Goal: Task Accomplishment & Management: Use online tool/utility

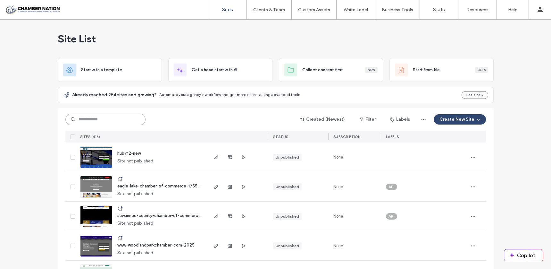
click at [101, 116] on input at bounding box center [105, 119] width 80 height 12
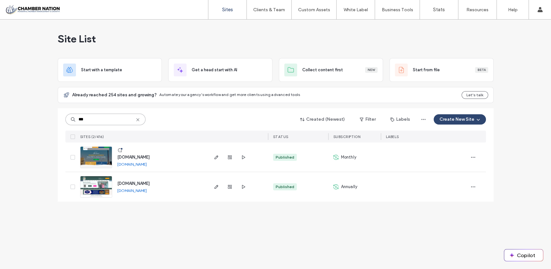
type input "***"
click at [140, 155] on span "[DOMAIN_NAME]" at bounding box center [133, 156] width 32 height 5
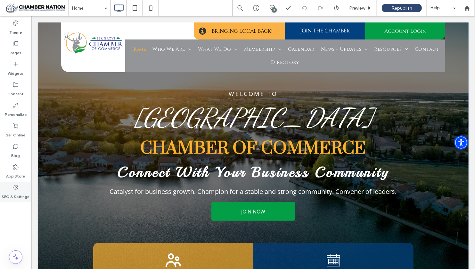
click at [14, 192] on label "SEO & Settings" at bounding box center [16, 194] width 28 height 9
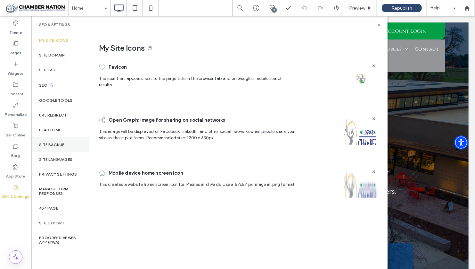
click at [52, 142] on label "Site Backup" at bounding box center [52, 144] width 26 height 4
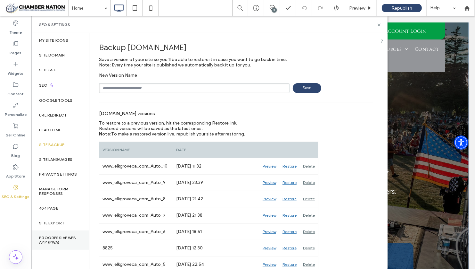
click at [50, 237] on label "Progressive Web App (PWA)" at bounding box center [60, 239] width 42 height 9
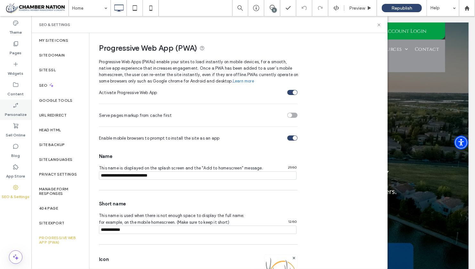
click at [21, 108] on label "Personalize" at bounding box center [16, 112] width 22 height 9
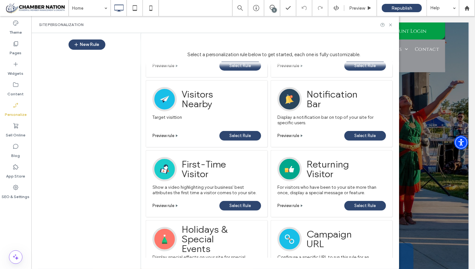
scroll to position [129, 0]
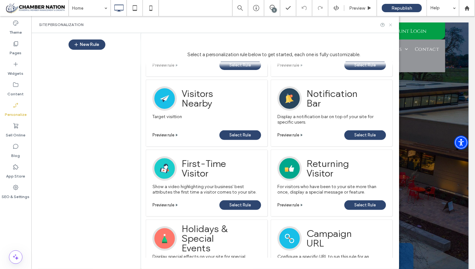
drag, startPoint x: 389, startPoint y: 25, endPoint x: 284, endPoint y: 33, distance: 106.1
click at [389, 25] on icon at bounding box center [390, 24] width 5 height 5
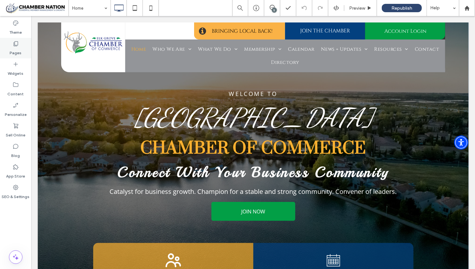
click at [16, 49] on label "Pages" at bounding box center [16, 51] width 12 height 9
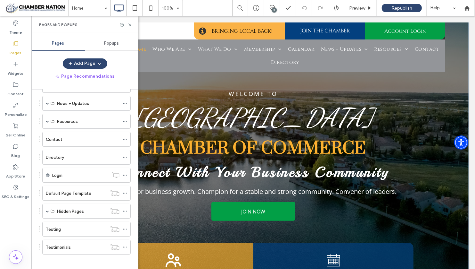
scroll to position [115, 0]
click at [66, 228] on div "Testing" at bounding box center [76, 229] width 61 height 7
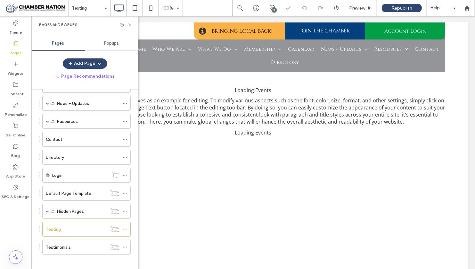
click at [131, 25] on icon at bounding box center [130, 24] width 5 height 5
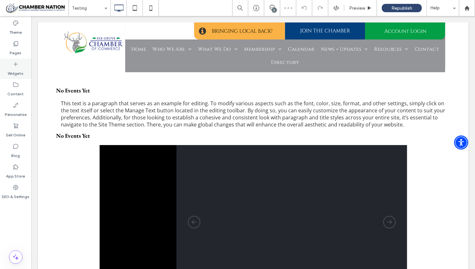
click at [17, 63] on icon at bounding box center [16, 64] width 6 height 6
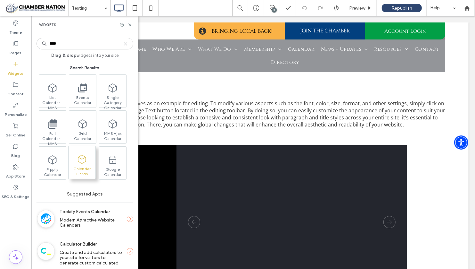
type input "****"
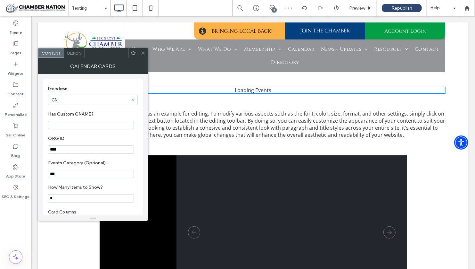
click at [143, 52] on use at bounding box center [142, 52] width 3 height 3
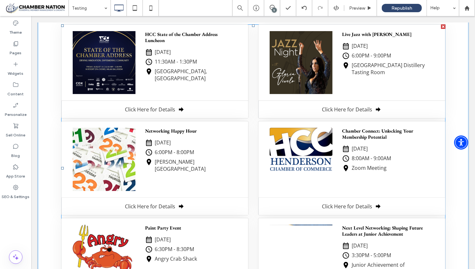
scroll to position [52, 0]
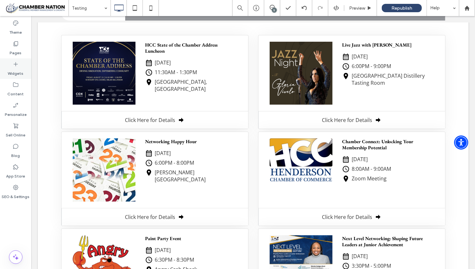
click at [22, 69] on label "Widgets" at bounding box center [16, 71] width 16 height 9
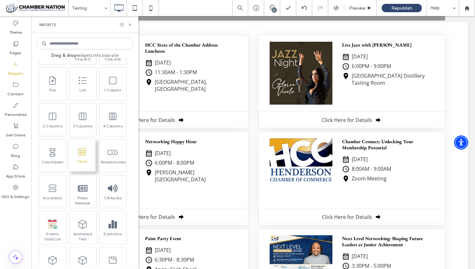
scroll to position [369, 0]
click at [129, 22] on icon at bounding box center [130, 24] width 5 height 5
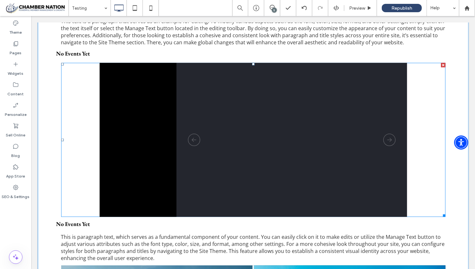
scroll to position [373, 0]
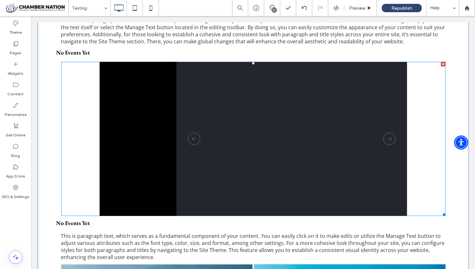
click at [441, 62] on div at bounding box center [443, 64] width 4 height 4
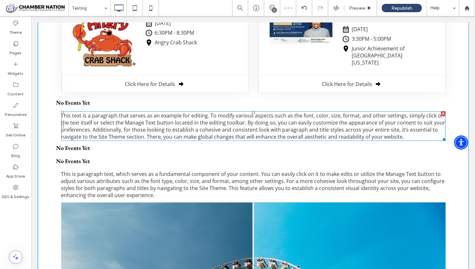
scroll to position [277, 0]
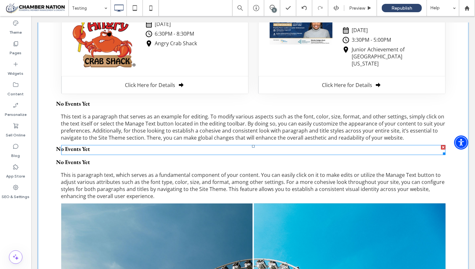
click at [441, 145] on div at bounding box center [443, 147] width 4 height 4
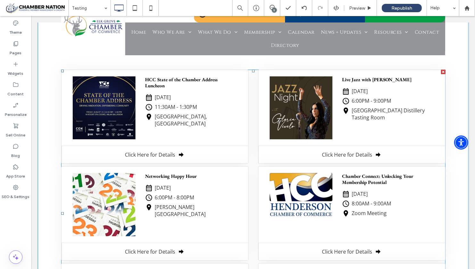
scroll to position [15, 0]
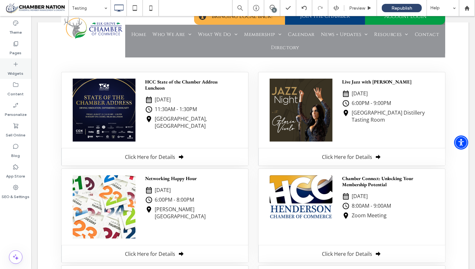
click at [10, 66] on div "Widgets" at bounding box center [15, 68] width 31 height 21
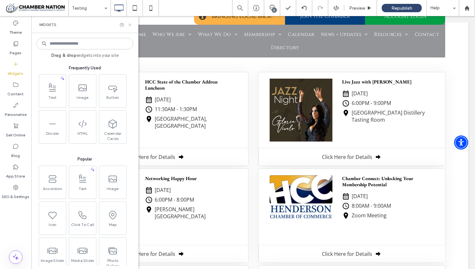
click at [130, 23] on icon at bounding box center [130, 24] width 5 height 5
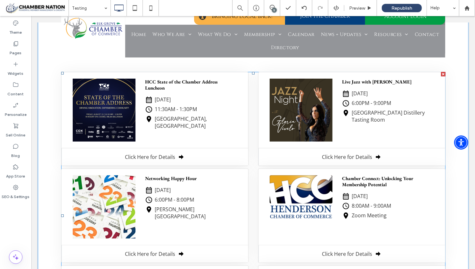
scroll to position [0, 0]
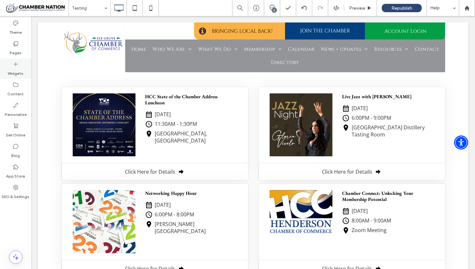
click at [11, 68] on label "Widgets" at bounding box center [16, 71] width 16 height 9
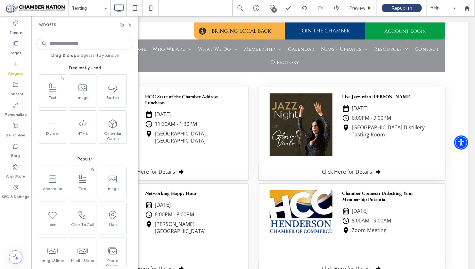
click at [66, 44] on input at bounding box center [85, 44] width 97 height 12
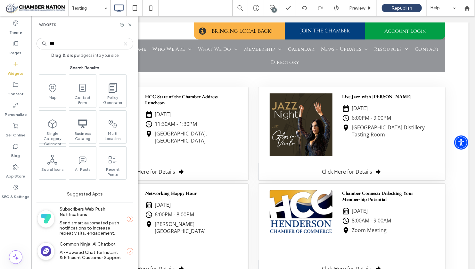
click at [85, 47] on input "***" at bounding box center [85, 44] width 97 height 12
type input "***"
click at [129, 25] on icon at bounding box center [130, 24] width 5 height 5
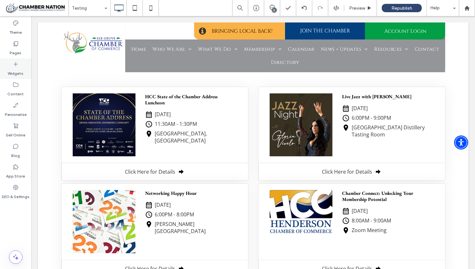
click at [13, 67] on label "Widgets" at bounding box center [16, 71] width 16 height 9
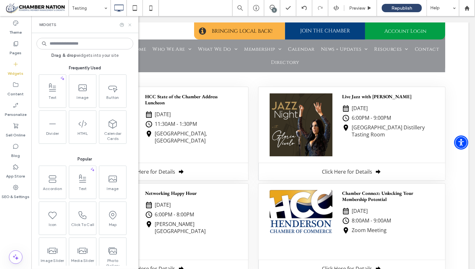
click at [129, 25] on use at bounding box center [130, 24] width 3 height 3
